Goal: Task Accomplishment & Management: Complete application form

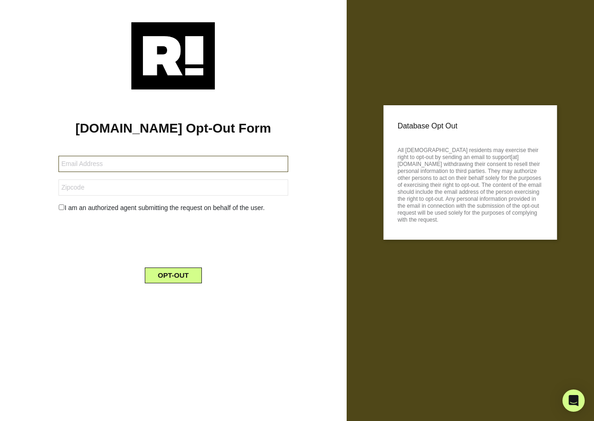
type input "[EMAIL_ADDRESS][DOMAIN_NAME]"
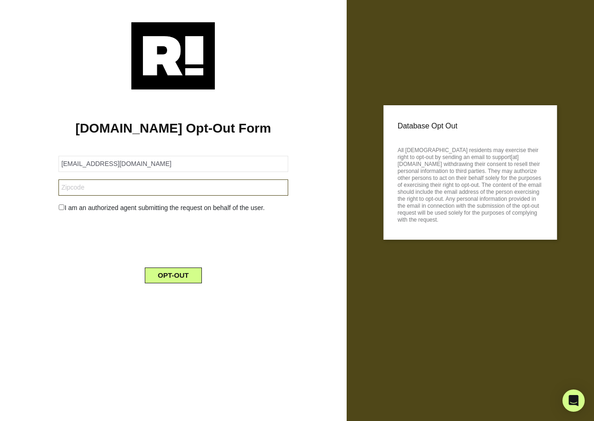
type input "85365"
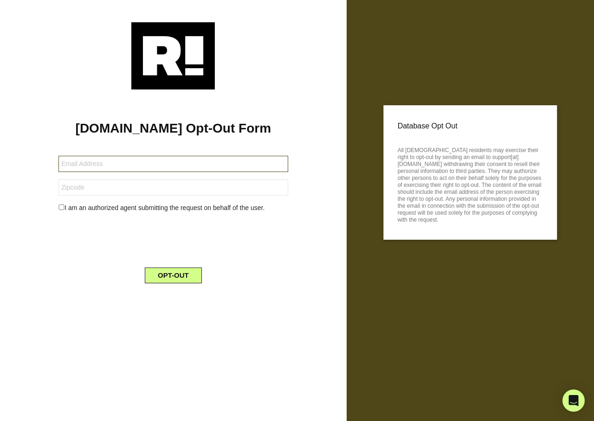
type input "[EMAIL_ADDRESS][DOMAIN_NAME]"
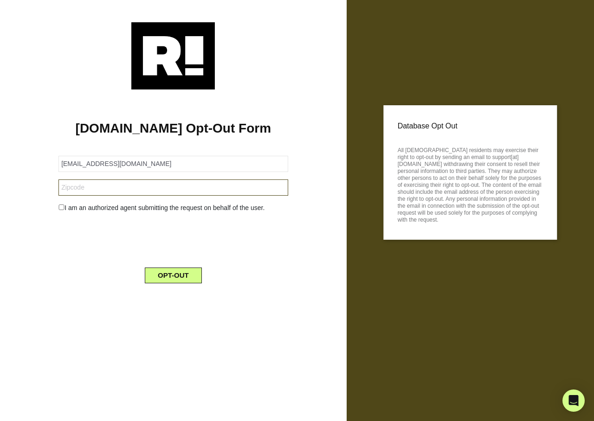
type input "85365"
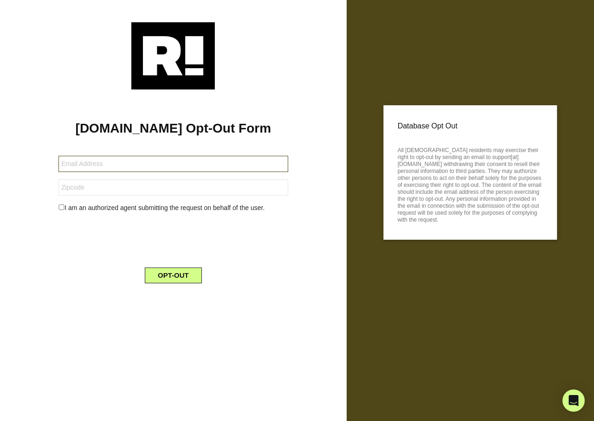
type input "[EMAIL_ADDRESS][DOMAIN_NAME]"
type input "85365"
type input "gchuck3314@aol.com"
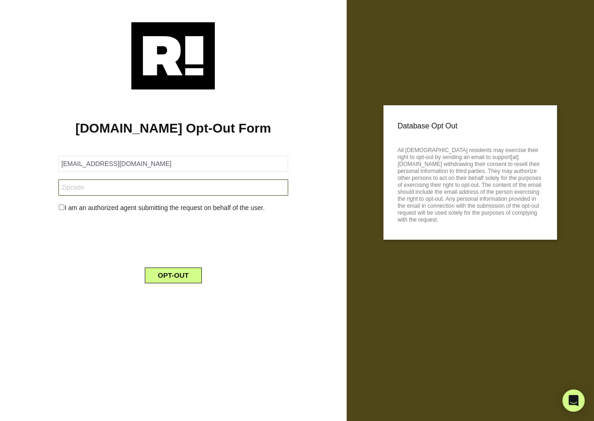
type input "91780"
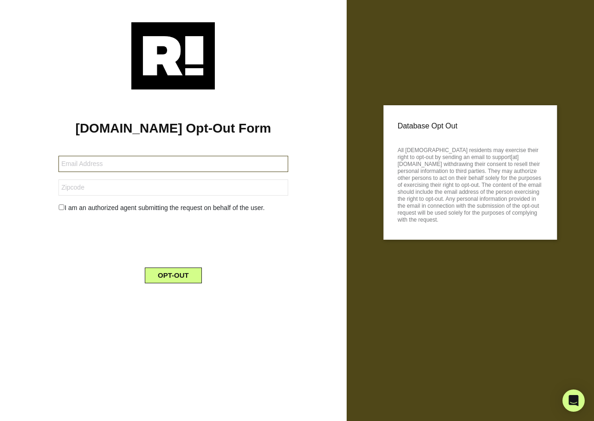
type input "[EMAIL_ADDRESS][DOMAIN_NAME]"
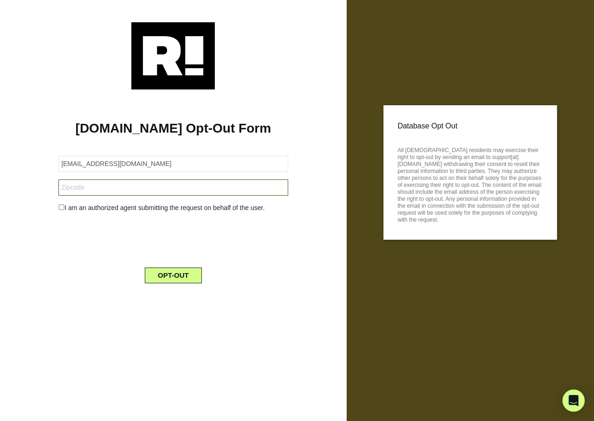
type input "91780"
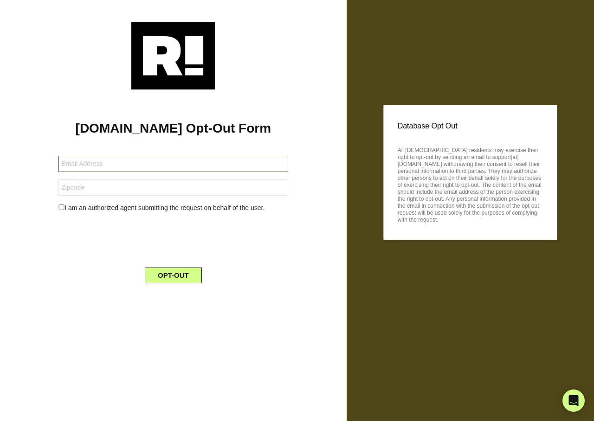
type input "[EMAIL_ADDRESS][DOMAIN_NAME]"
type input "91780"
type input "[EMAIL_ADDRESS][DOMAIN_NAME]"
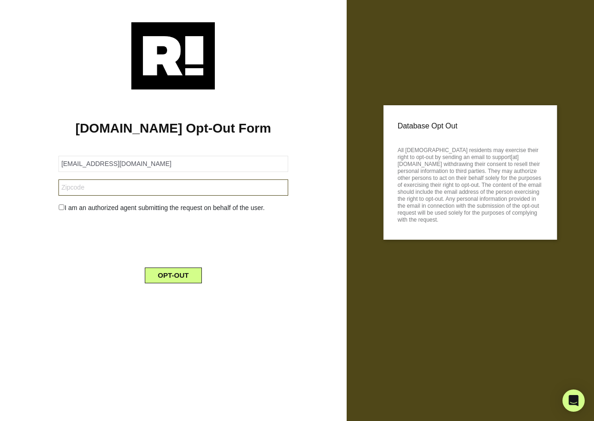
type input "76549"
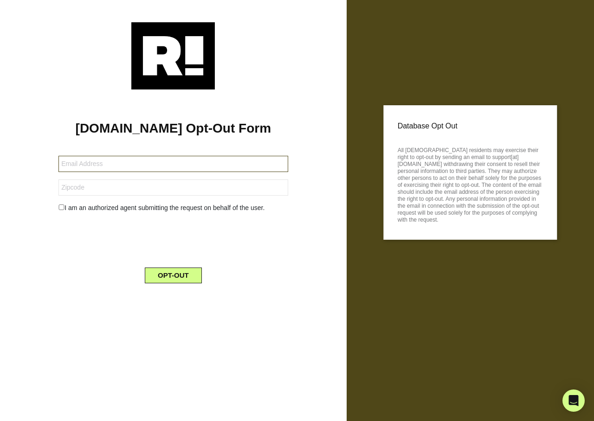
type input "[EMAIL_ADDRESS][DOMAIN_NAME]"
type input "76549"
type input "[EMAIL_ADDRESS][DOMAIN_NAME]"
type input "76549"
type input "[EMAIL_ADDRESS][DOMAIN_NAME]"
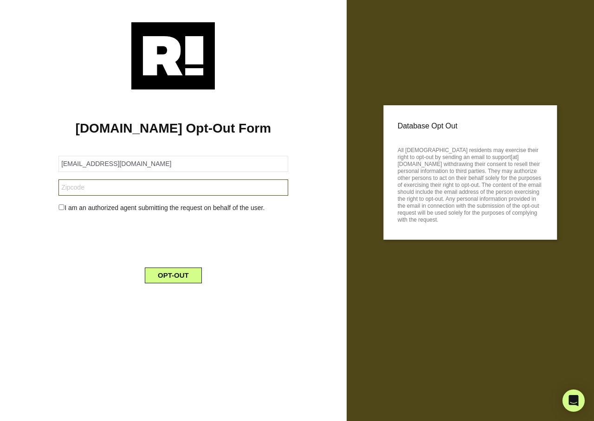
type input "27025"
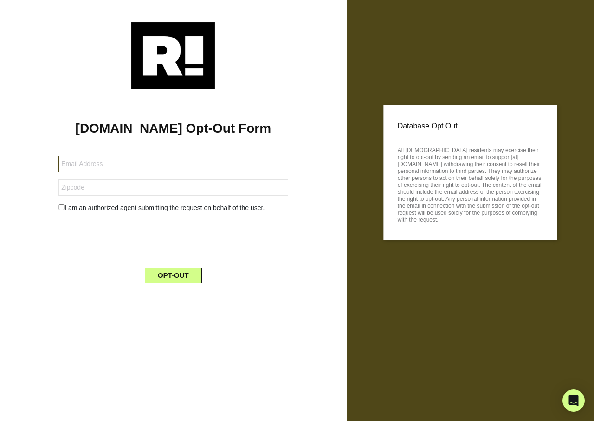
type input "[EMAIL_ADDRESS][DOMAIN_NAME]"
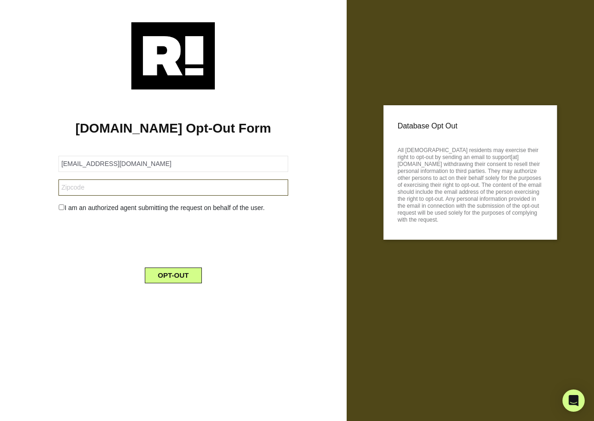
type input "27025"
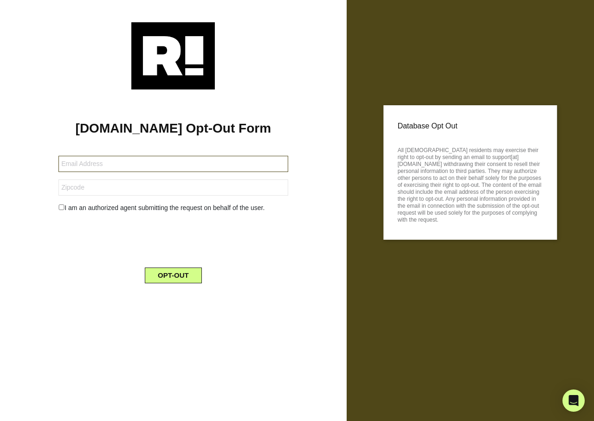
type input "[EMAIL_ADDRESS][DOMAIN_NAME]"
type input "27025"
